Goal: Navigation & Orientation: Find specific page/section

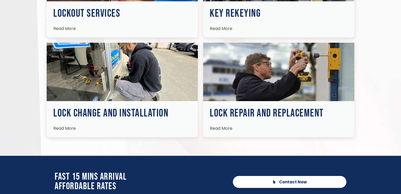
scroll to position [840, 0]
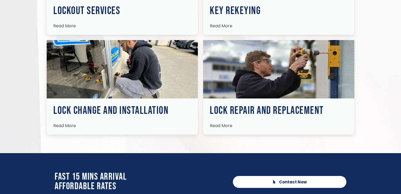
click at [126, 68] on img at bounding box center [122, 69] width 151 height 58
click at [124, 107] on h3 "Lock Change and Installation" at bounding box center [122, 110] width 138 height 11
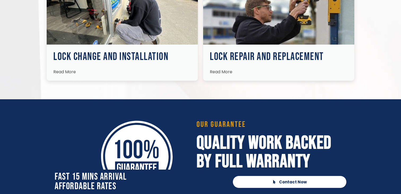
scroll to position [891, 0]
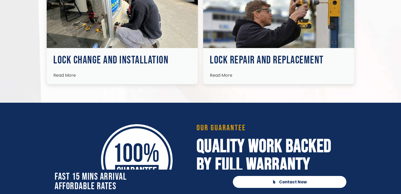
click at [63, 74] on span "Read More" at bounding box center [64, 75] width 23 height 6
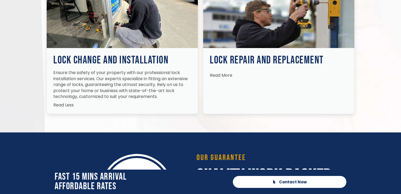
click at [101, 86] on p "Ensure the safety of your property with our professional lock installation serv…" at bounding box center [122, 85] width 138 height 30
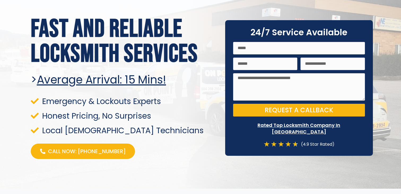
scroll to position [0, 0]
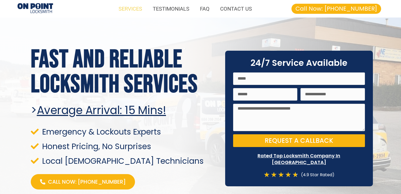
click at [133, 9] on link "SERVICES" at bounding box center [130, 9] width 34 height 12
click at [207, 9] on link "FAQ" at bounding box center [205, 9] width 20 height 12
click at [229, 12] on link "CONTACT US" at bounding box center [236, 9] width 42 height 12
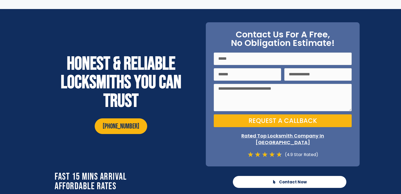
scroll to position [1899, 0]
